Goal: Task Accomplishment & Management: Complete application form

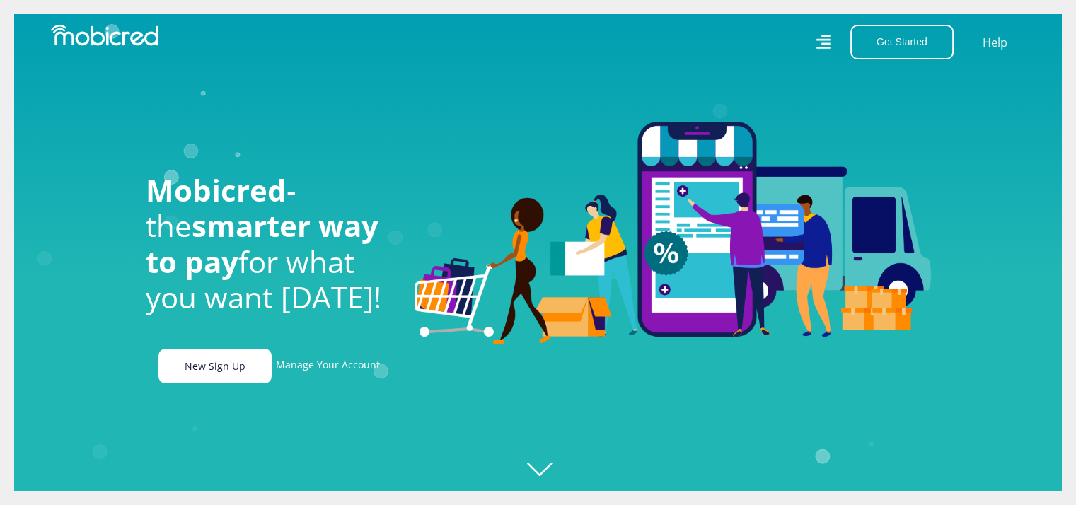
scroll to position [0, 1007]
click at [229, 383] on link "New Sign Up" at bounding box center [214, 366] width 113 height 35
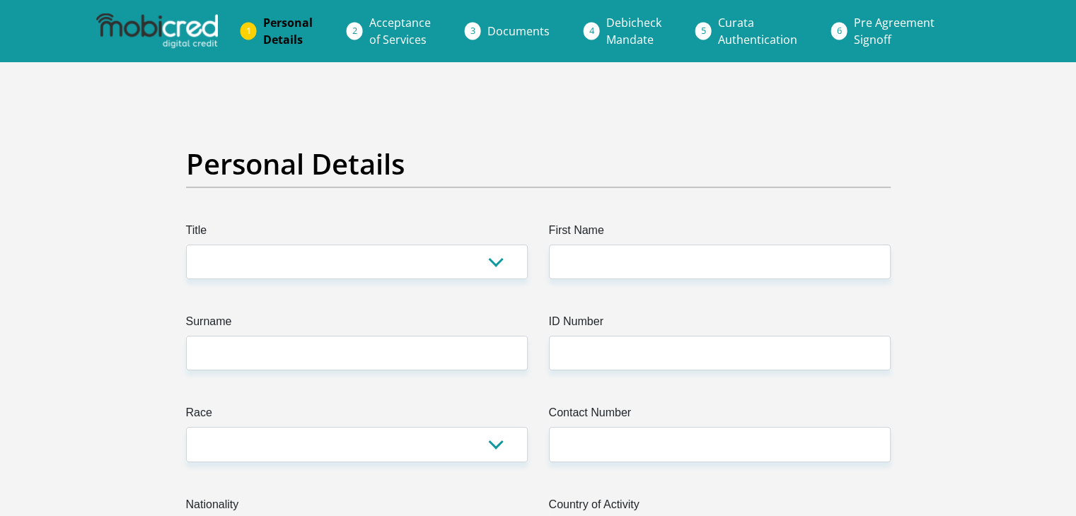
click at [388, 32] on span "Acceptance of Services" at bounding box center [400, 31] width 62 height 33
click at [523, 31] on span "Documents" at bounding box center [518, 31] width 62 height 16
